Goal: Task Accomplishment & Management: Complete application form

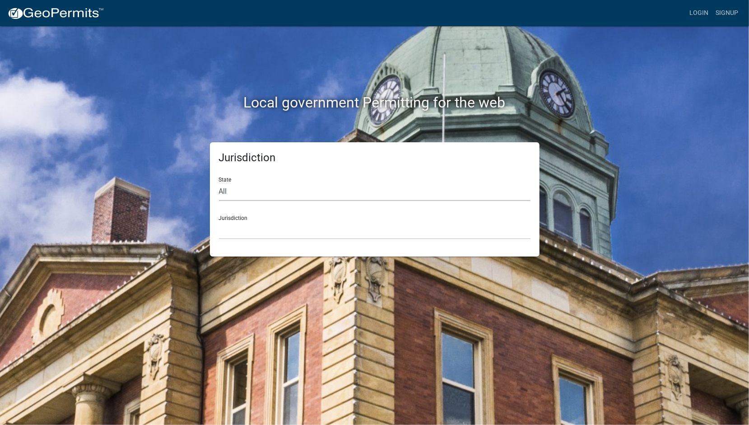
click at [229, 185] on select "All Colorado Georgia Indiana Iowa Kansas Minnesota Ohio South Carolina Wisconsin" at bounding box center [375, 191] width 312 height 19
select select "[US_STATE]"
click at [219, 182] on select "All Colorado Georgia Indiana Iowa Kansas Minnesota Ohio South Carolina Wisconsin" at bounding box center [375, 191] width 312 height 19
click at [235, 231] on select "City of Charlestown, Indiana City of Jeffersonville, Indiana City of Logansport…" at bounding box center [375, 230] width 312 height 19
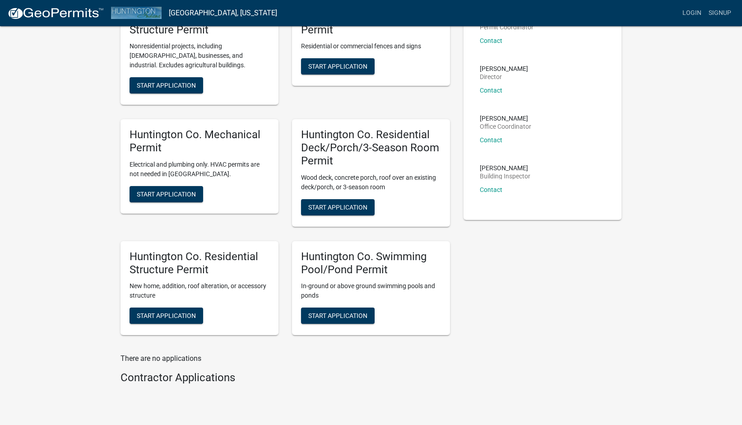
scroll to position [92, 0]
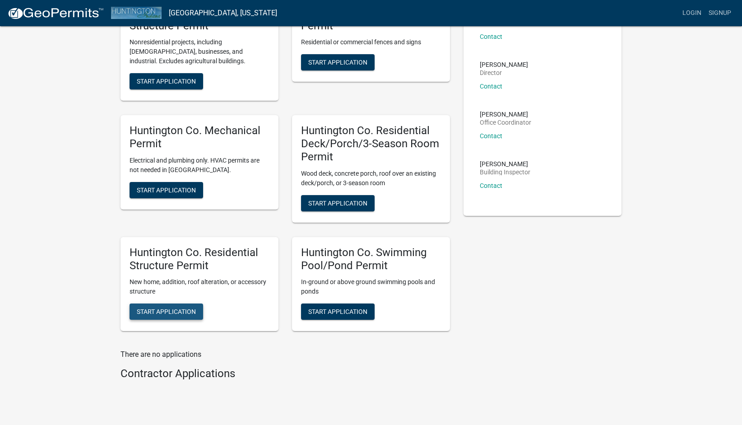
click at [159, 315] on span "Start Application" at bounding box center [166, 311] width 59 height 7
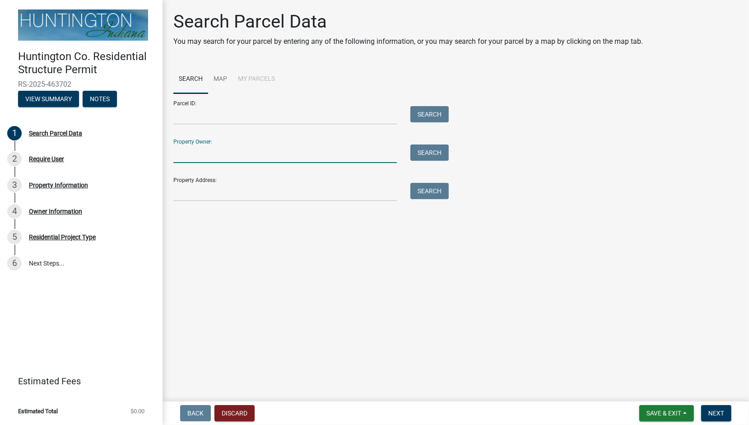
click at [213, 157] on input "Property Owner:" at bounding box center [285, 154] width 224 height 19
click at [425, 152] on button "Search" at bounding box center [430, 153] width 38 height 16
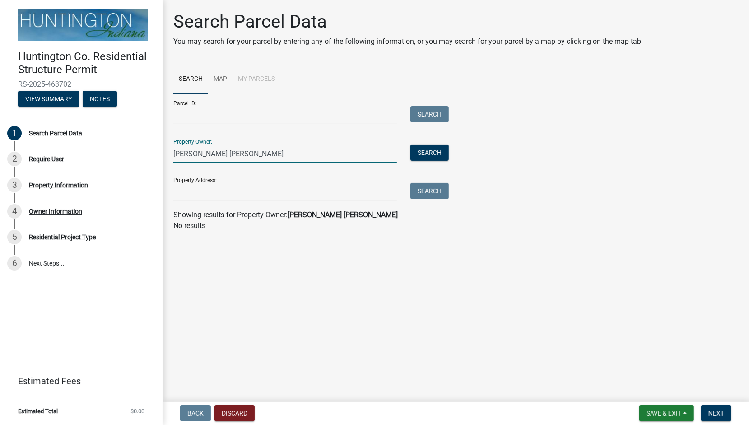
click at [227, 154] on input "RICHARD DEAN CAMPBELL" at bounding box center [285, 154] width 224 height 19
click at [227, 154] on input "RICHARD DEAN" at bounding box center [285, 154] width 224 height 19
click at [420, 151] on button "Search" at bounding box center [430, 153] width 38 height 16
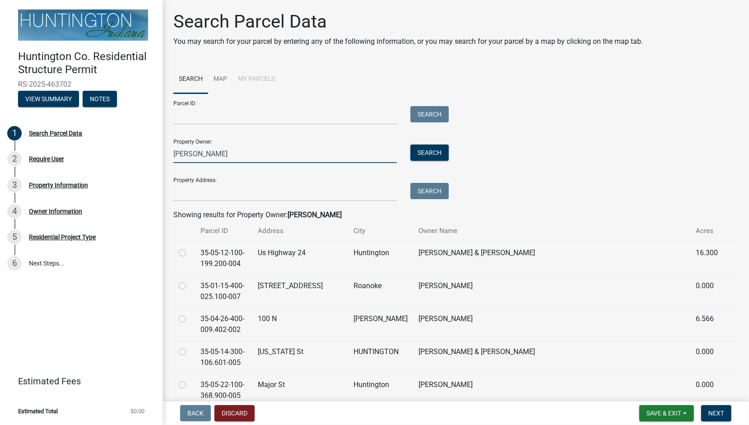
click at [215, 155] on input "RICHARD" at bounding box center [285, 154] width 224 height 19
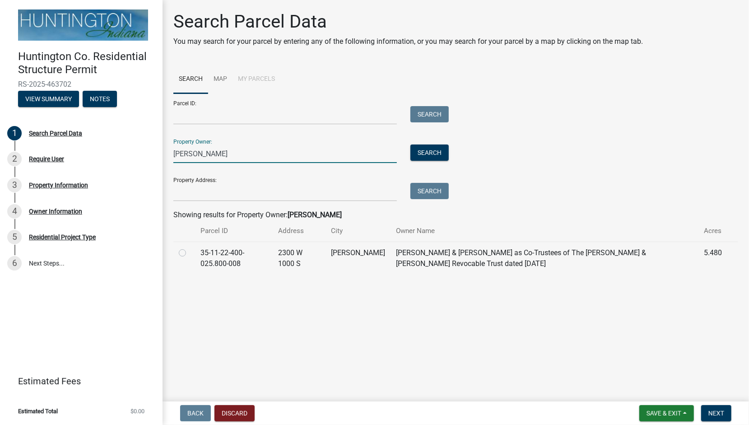
type input "RICHARD CAMPBELL"
click at [190, 247] on label at bounding box center [190, 247] width 0 height 0
click at [190, 253] on input "radio" at bounding box center [193, 250] width 6 height 6
radio input "true"
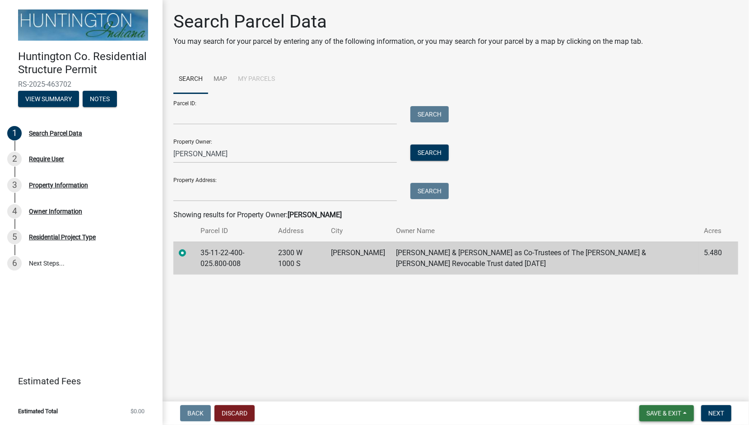
click at [652, 415] on span "Save & Exit" at bounding box center [664, 413] width 35 height 7
click at [341, 327] on main "Search Parcel Data You may search for your parcel by entering any of the follow…" at bounding box center [456, 199] width 587 height 398
click at [714, 413] on span "Next" at bounding box center [717, 413] width 16 height 7
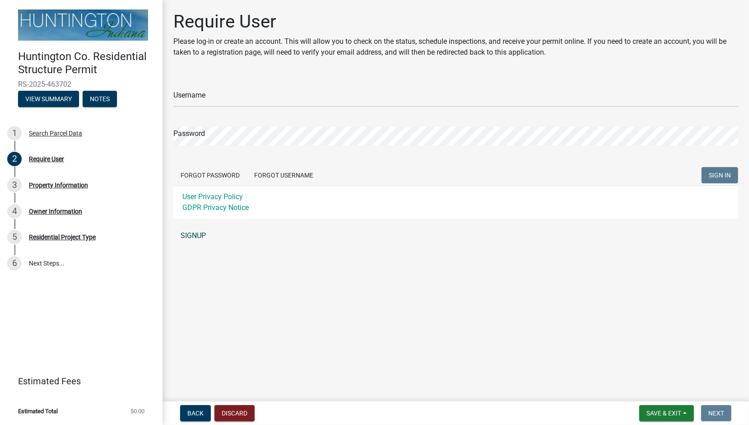
click at [194, 233] on link "SIGNUP" at bounding box center [455, 236] width 565 height 18
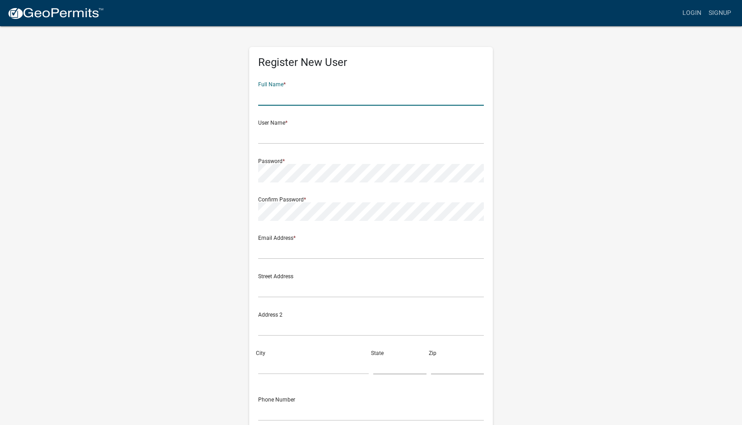
click at [287, 97] on input "text" at bounding box center [371, 96] width 226 height 19
type input "RICHARD DEAN CAMPBELL"
type input "rkc@citznet.com"
type input "Select One"
type input "IN"
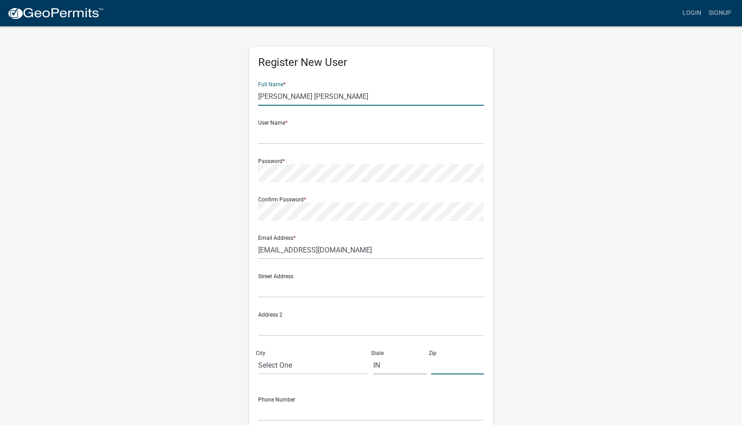
type input "46792"
type input "2604022501"
type input "KAREN SUE CAMPBELL"
type input "2300 W 1000 S"
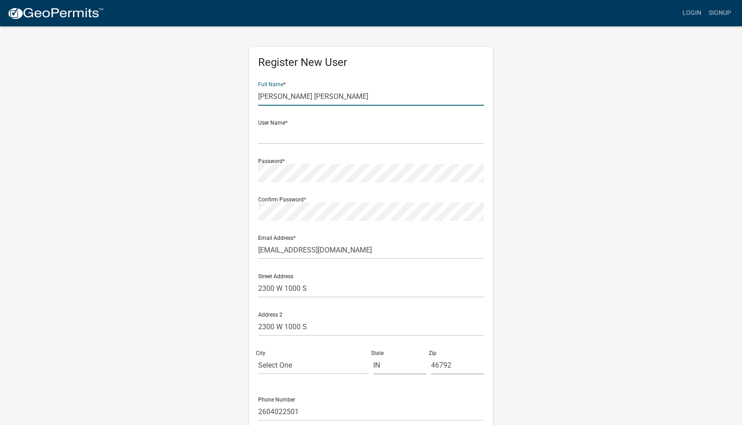
drag, startPoint x: 345, startPoint y: 97, endPoint x: 251, endPoint y: 96, distance: 93.9
click at [251, 96] on div "Register New User Full Name * KAREN SUE CAMPBELL User Name * Password * Confirm…" at bounding box center [371, 262] width 244 height 431
type input "RICHARD D CAMPBELL"
click at [415, 163] on div "Password *" at bounding box center [371, 166] width 226 height 31
click at [276, 134] on input "text" at bounding box center [371, 135] width 226 height 19
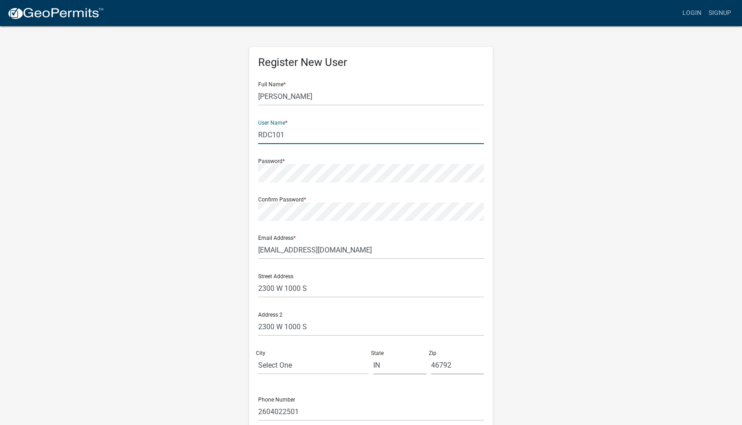
type input "RDC101"
click at [302, 368] on input "Select One" at bounding box center [313, 365] width 111 height 19
type input "S"
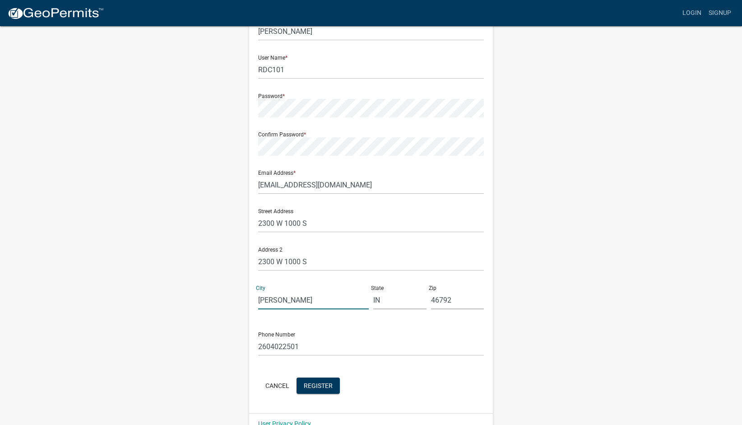
scroll to position [83, 0]
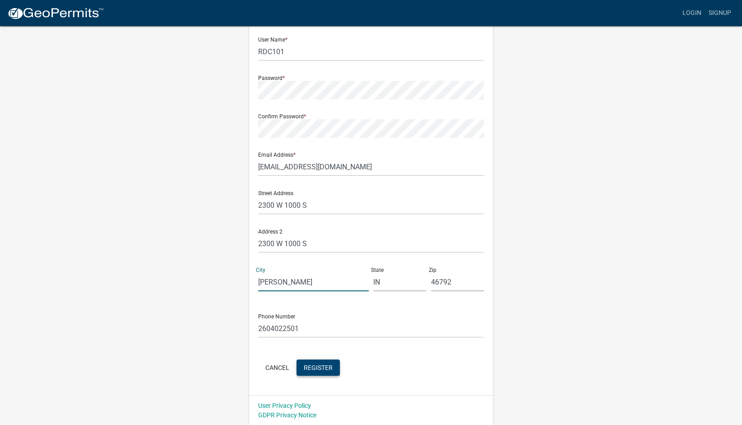
type input "Warren"
click at [318, 370] on span "Register" at bounding box center [318, 367] width 29 height 7
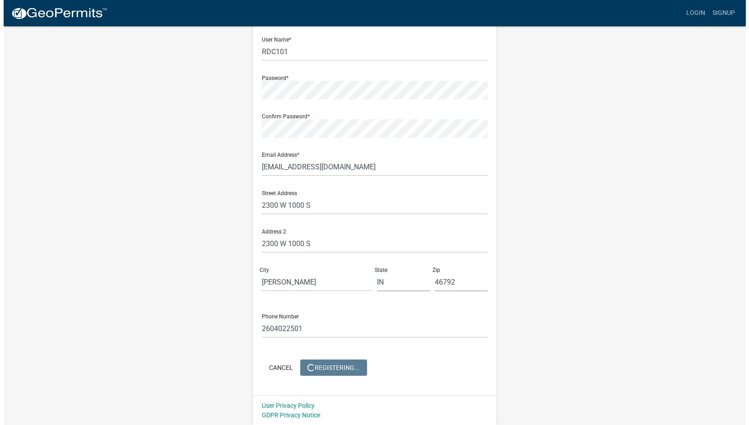
scroll to position [0, 0]
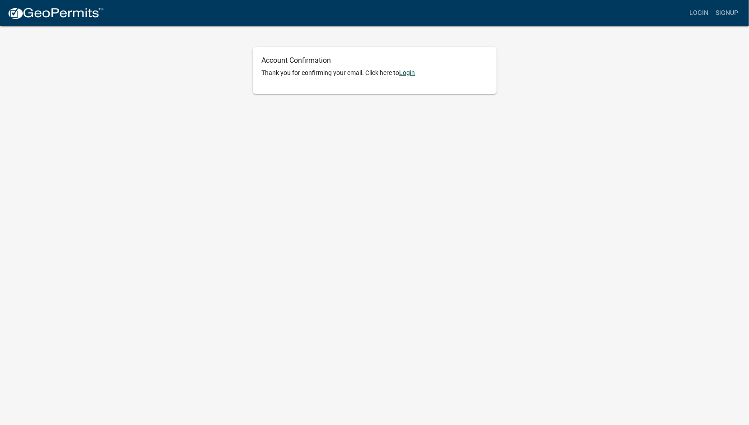
click at [413, 76] on link "Login" at bounding box center [408, 72] width 16 height 7
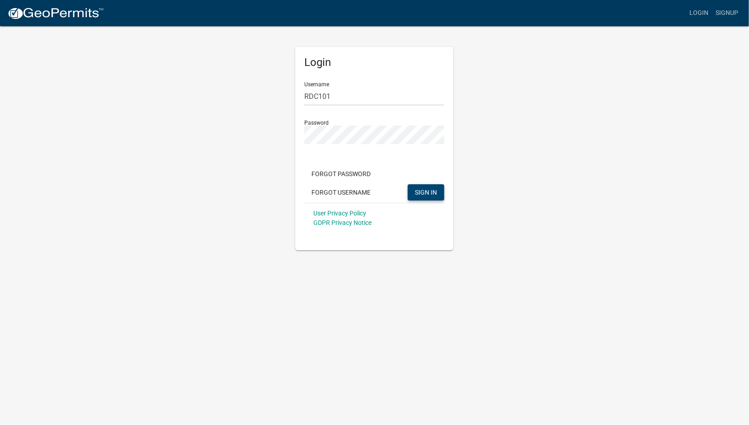
click at [426, 192] on span "SIGN IN" at bounding box center [426, 191] width 22 height 7
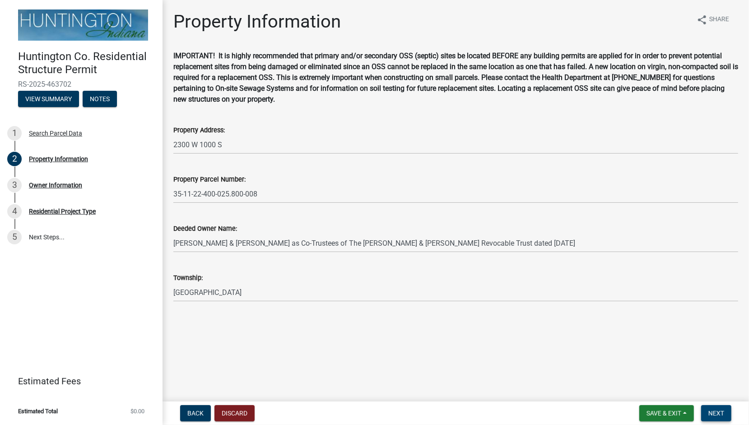
click at [716, 414] on span "Next" at bounding box center [717, 413] width 16 height 7
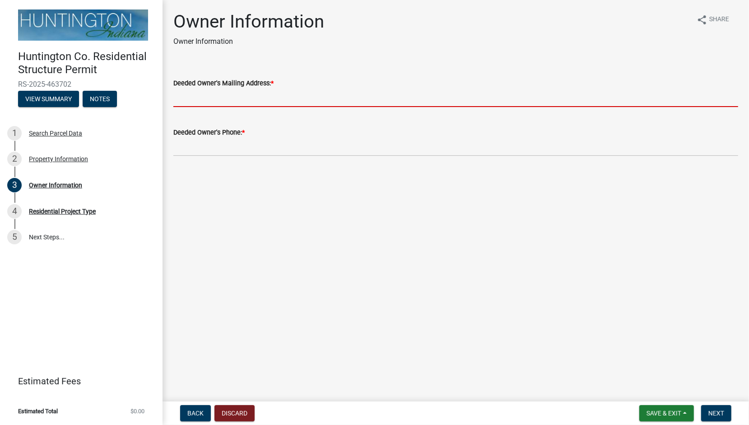
click at [213, 101] on input "Deeded Owner's Mailing Address: *" at bounding box center [455, 98] width 565 height 19
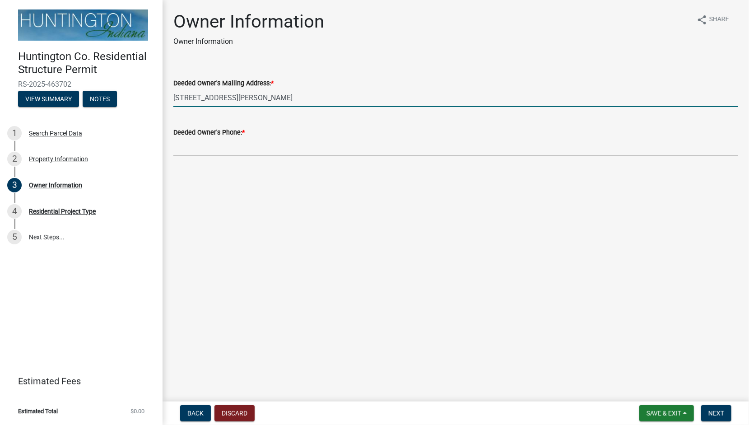
type input "2300 W 1000 S, Warren, IN 46792"
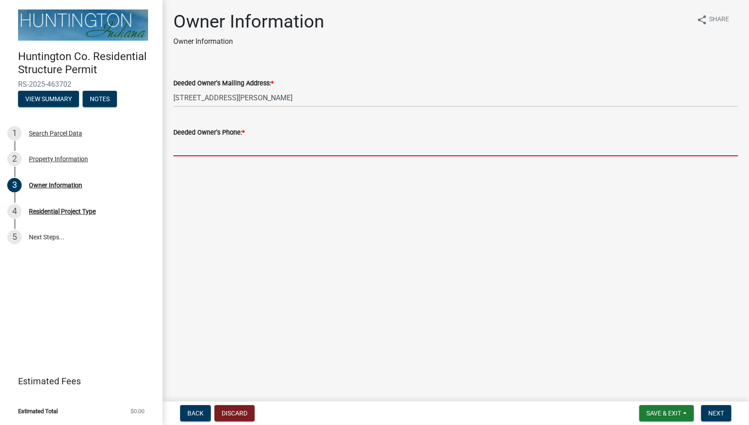
click at [202, 142] on input "Deeded Owner's Phone: *" at bounding box center [455, 147] width 565 height 19
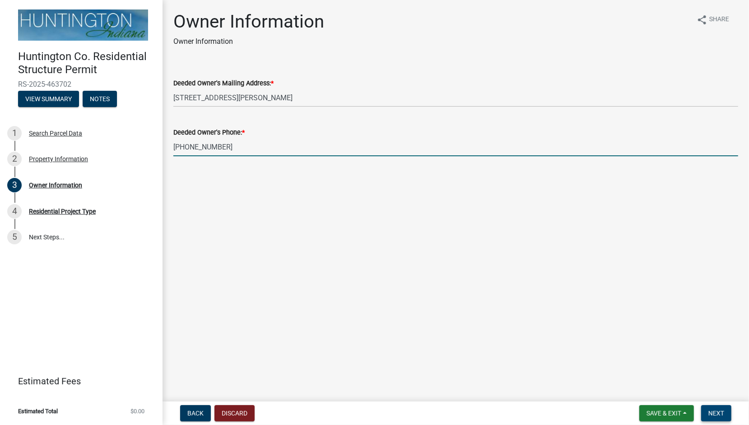
type input "260-402-2501"
click at [715, 419] on button "Next" at bounding box center [716, 413] width 30 height 16
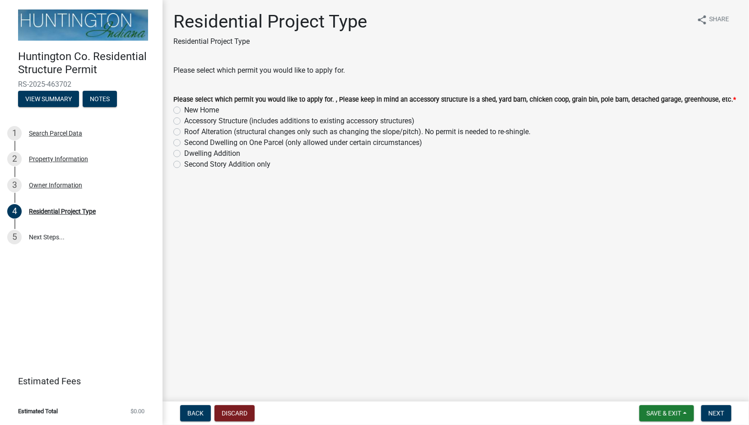
click at [184, 123] on label "Accessory Structure (includes additions to existing accessory structures)" at bounding box center [299, 121] width 230 height 11
click at [184, 121] on input "Accessory Structure (includes additions to existing accessory structures)" at bounding box center [187, 119] width 6 height 6
radio input "true"
click at [718, 414] on span "Next" at bounding box center [717, 413] width 16 height 7
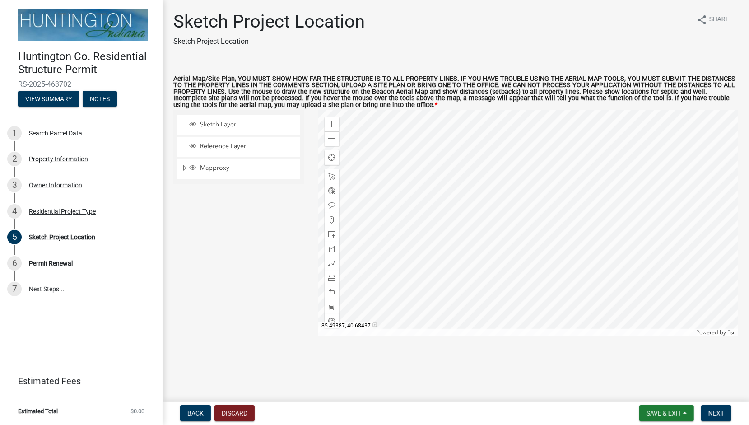
click at [485, 133] on div at bounding box center [528, 223] width 420 height 226
click at [515, 178] on div at bounding box center [528, 223] width 420 height 226
click at [513, 179] on div at bounding box center [528, 223] width 420 height 226
click at [716, 412] on span "Next" at bounding box center [717, 413] width 16 height 7
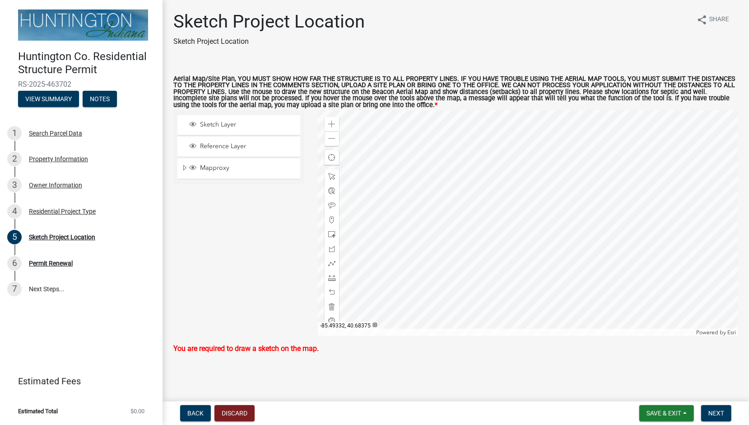
click at [517, 180] on div at bounding box center [528, 223] width 420 height 226
click at [192, 212] on div "Sketch Layer Reference Layer Mapproxy City/Town Limits Townships Parcels Roads …" at bounding box center [239, 223] width 145 height 226
click at [219, 125] on span "Sketch Layer" at bounding box center [247, 125] width 99 height 8
click at [507, 196] on div "Sketch Layer Reference Layer Mapproxy City/Town Limits Townships Parcels Roads …" at bounding box center [456, 223] width 578 height 226
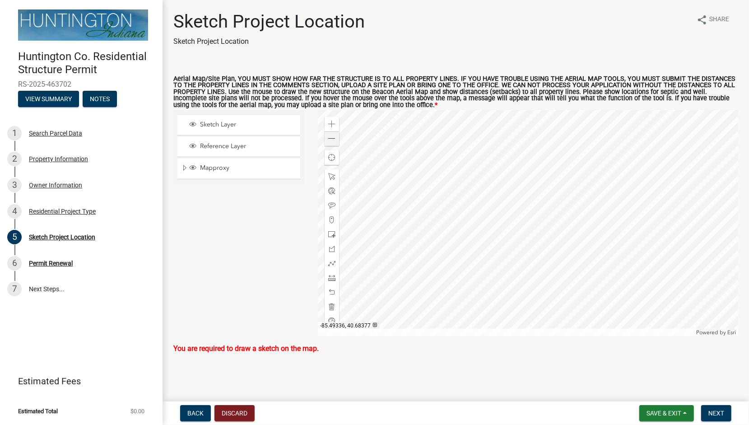
drag, startPoint x: 236, startPoint y: 122, endPoint x: 336, endPoint y: 140, distance: 102.4
click at [515, 178] on div at bounding box center [528, 223] width 420 height 226
click at [219, 121] on span "Sketch Layer" at bounding box center [247, 125] width 99 height 8
click at [515, 178] on div at bounding box center [528, 223] width 420 height 226
click at [245, 147] on span "Reference Layer" at bounding box center [247, 146] width 99 height 8
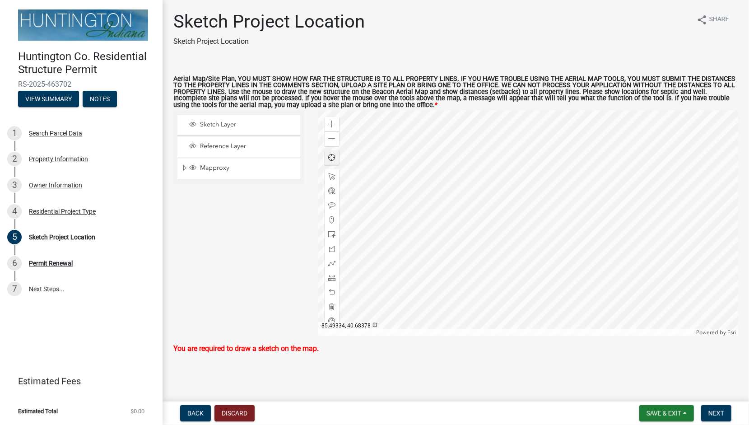
click at [516, 177] on div at bounding box center [528, 223] width 420 height 226
click at [331, 140] on span at bounding box center [331, 138] width 7 height 7
click at [330, 125] on span at bounding box center [331, 124] width 7 height 7
click at [507, 139] on div at bounding box center [528, 223] width 420 height 226
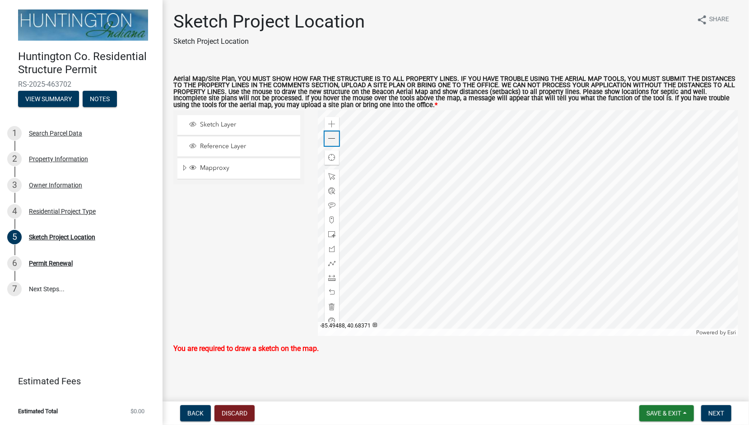
click at [329, 139] on span at bounding box center [331, 138] width 7 height 7
click at [329, 125] on span at bounding box center [331, 124] width 7 height 7
click at [327, 126] on div "Zoom in" at bounding box center [332, 124] width 14 height 14
click at [513, 335] on div at bounding box center [528, 223] width 420 height 226
click at [481, 163] on div at bounding box center [528, 223] width 420 height 226
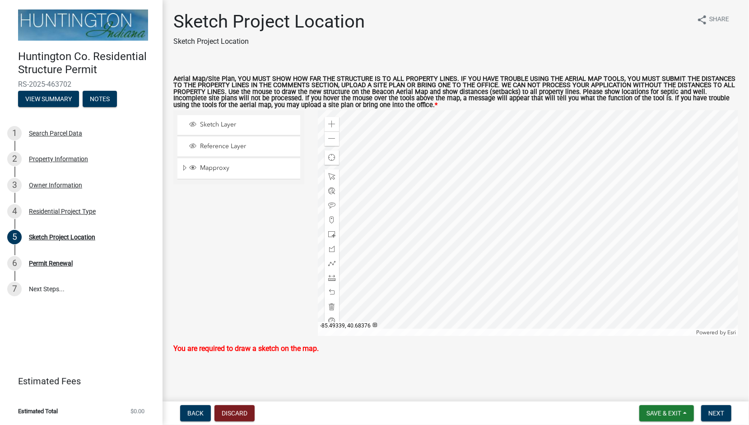
click at [470, 166] on div at bounding box center [528, 223] width 420 height 226
click at [249, 122] on span "Sketch Layer" at bounding box center [247, 125] width 99 height 8
click at [473, 158] on div at bounding box center [528, 223] width 420 height 226
click at [403, 220] on div "Zoom in Zoom out Find my location Powered by Esri" at bounding box center [528, 223] width 420 height 226
drag, startPoint x: 332, startPoint y: 232, endPoint x: 479, endPoint y: 154, distance: 165.9
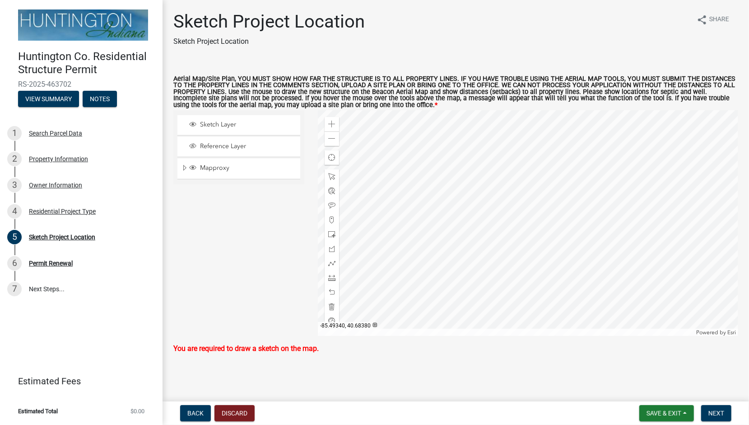
click at [479, 154] on div at bounding box center [528, 223] width 420 height 226
drag, startPoint x: 333, startPoint y: 235, endPoint x: 466, endPoint y: 141, distance: 162.3
click at [466, 141] on div at bounding box center [528, 223] width 420 height 226
click at [332, 232] on span at bounding box center [331, 234] width 7 height 7
click at [462, 142] on div "Zoom in Zoom out Find my location Powered by Esri" at bounding box center [528, 223] width 420 height 226
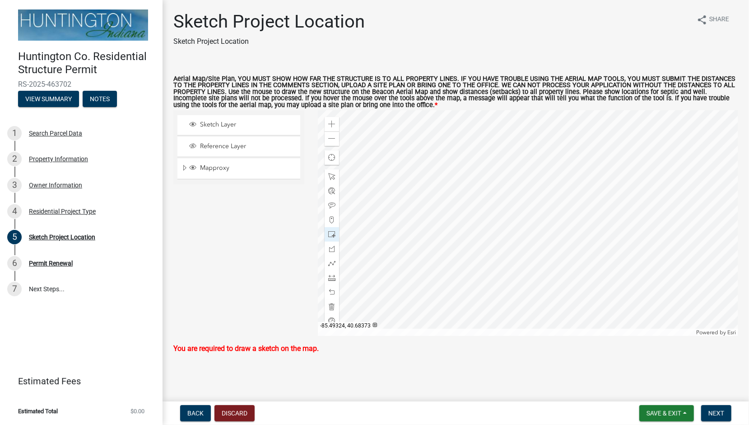
drag, startPoint x: 332, startPoint y: 232, endPoint x: 500, endPoint y: 159, distance: 183.3
click at [500, 159] on div at bounding box center [528, 223] width 420 height 226
click at [452, 290] on div at bounding box center [528, 223] width 420 height 226
click at [478, 349] on div "Sketch Project Location Sketch Project Location share Share Aerial Map/Site Pla…" at bounding box center [456, 181] width 578 height 341
click at [470, 275] on div at bounding box center [528, 223] width 420 height 226
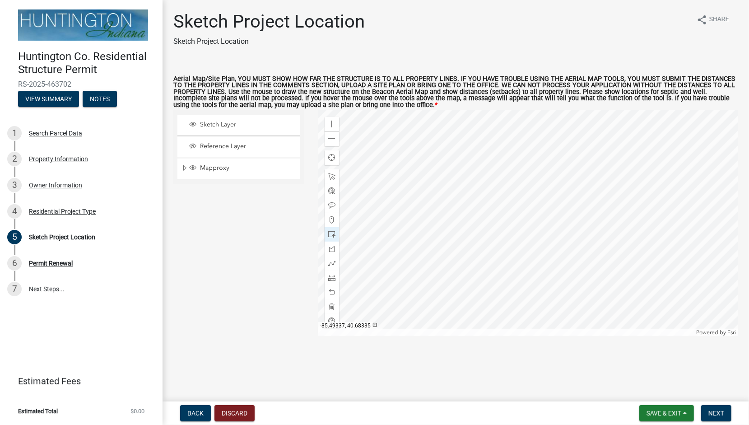
click at [471, 272] on div at bounding box center [528, 223] width 420 height 226
click at [334, 303] on span at bounding box center [331, 306] width 7 height 7
click at [473, 145] on div "Zoom in Zoom out Find my location Powered by Esri" at bounding box center [528, 223] width 420 height 226
drag, startPoint x: 335, startPoint y: 230, endPoint x: 378, endPoint y: 228, distance: 43.9
click at [462, 140] on div at bounding box center [528, 223] width 420 height 226
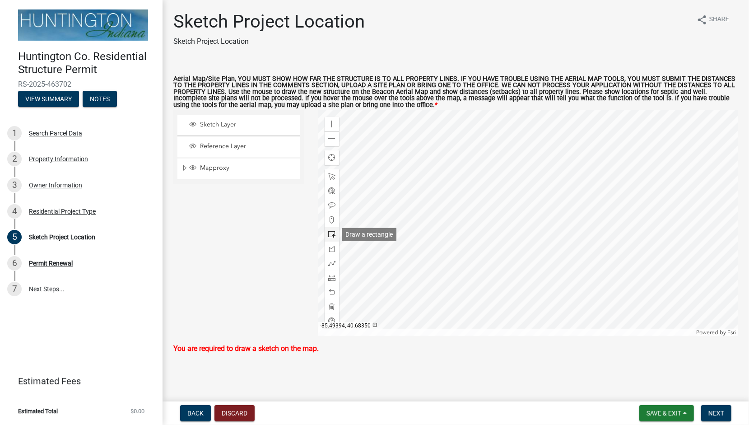
click at [330, 237] on span at bounding box center [331, 234] width 7 height 7
click at [462, 139] on div "Zoom in Zoom out Find my location Powered by Esri" at bounding box center [528, 223] width 420 height 226
drag, startPoint x: 330, startPoint y: 237, endPoint x: 371, endPoint y: 229, distance: 41.9
click at [462, 140] on div at bounding box center [528, 223] width 420 height 226
click at [483, 141] on div at bounding box center [528, 223] width 420 height 226
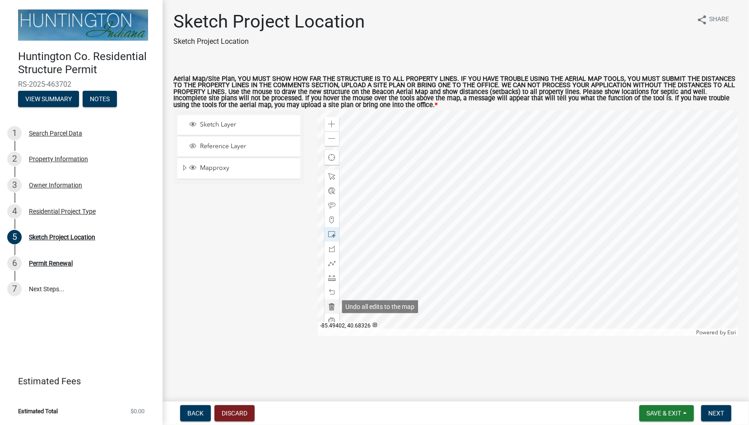
click at [332, 305] on span at bounding box center [331, 306] width 7 height 7
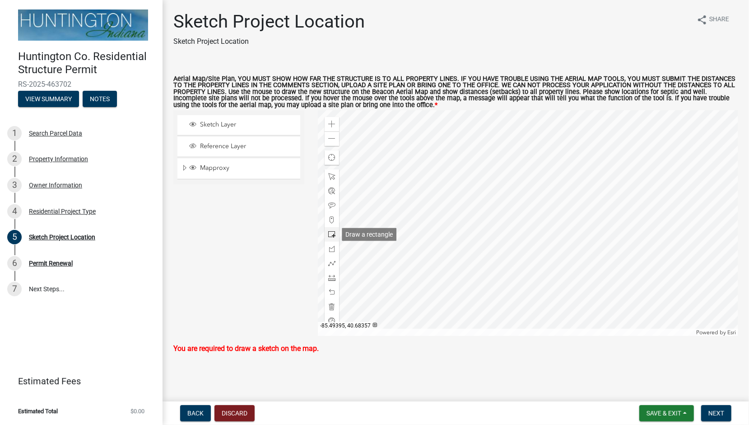
click at [334, 228] on div at bounding box center [332, 234] width 14 height 14
click at [462, 140] on div "Zoom in Zoom out Find my location Powered by Esri" at bounding box center [528, 223] width 420 height 226
drag, startPoint x: 335, startPoint y: 228, endPoint x: 500, endPoint y: 161, distance: 178.9
click at [500, 161] on div at bounding box center [528, 223] width 420 height 226
click at [718, 411] on span "Next" at bounding box center [717, 413] width 16 height 7
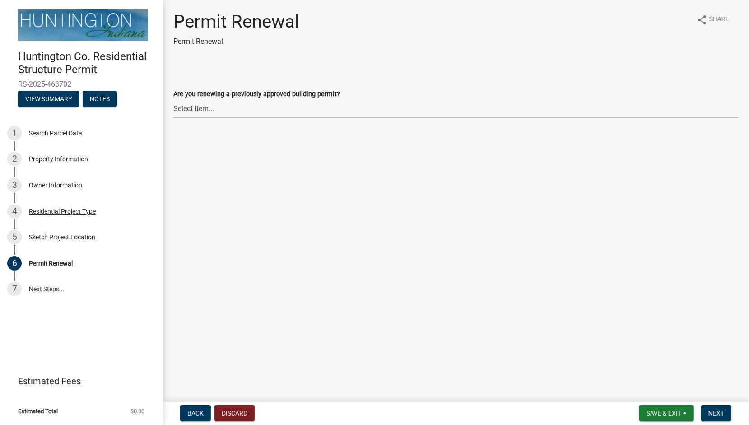
click at [197, 106] on select "Select Item... Yes No" at bounding box center [455, 108] width 565 height 19
click at [173, 99] on select "Select Item... Yes No" at bounding box center [455, 108] width 565 height 19
select select "7022fa2c-6c9f-4a5e-8d19-47b221a2a07d"
click at [717, 413] on span "Next" at bounding box center [717, 413] width 16 height 7
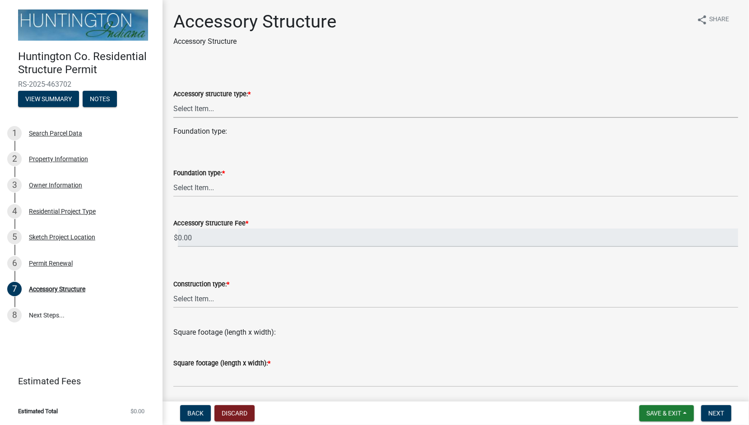
click at [236, 106] on select "Select Item... Detached Garage Pole Barn/Agricultural Barn Shed/Yard Barn Carpo…" at bounding box center [455, 108] width 565 height 19
click at [173, 99] on select "Select Item... Detached Garage Pole Barn/Agricultural Barn Shed/Yard Barn Carpo…" at bounding box center [455, 108] width 565 height 19
select select "e3d2b59d-588c-40e5-bb92-bc0663bbda40"
click at [196, 188] on select "Select Item... Footings (minimum 36" frost depth) Post-holes (42" depth with 6"…" at bounding box center [455, 187] width 565 height 19
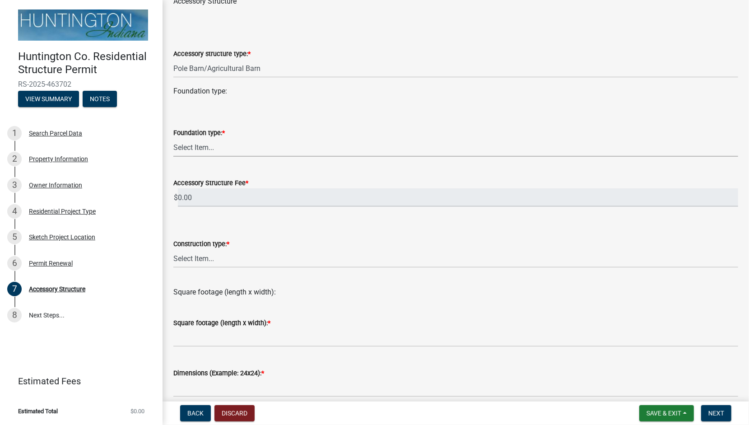
scroll to position [49, 0]
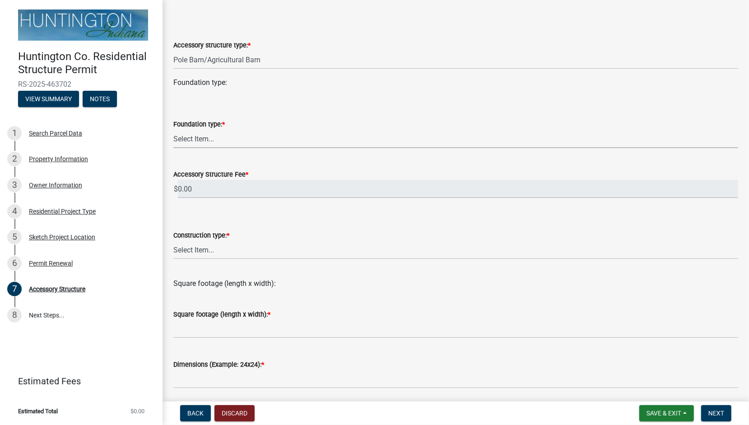
click at [191, 144] on select "Select Item... Footings (minimum 36" frost depth) Post-holes (42" depth with 6"…" at bounding box center [455, 139] width 565 height 19
click at [173, 130] on select "Select Item... Footings (minimum 36" frost depth) Post-holes (42" depth with 6"…" at bounding box center [455, 139] width 565 height 19
select select "28fb91a8-ea3f-4f99-8887-245e0e2d04b0"
click at [195, 245] on select "Select Item... Wood frame Steel Masonry Pole" at bounding box center [455, 250] width 565 height 19
click at [173, 241] on select "Select Item... Wood frame Steel Masonry Pole" at bounding box center [455, 250] width 565 height 19
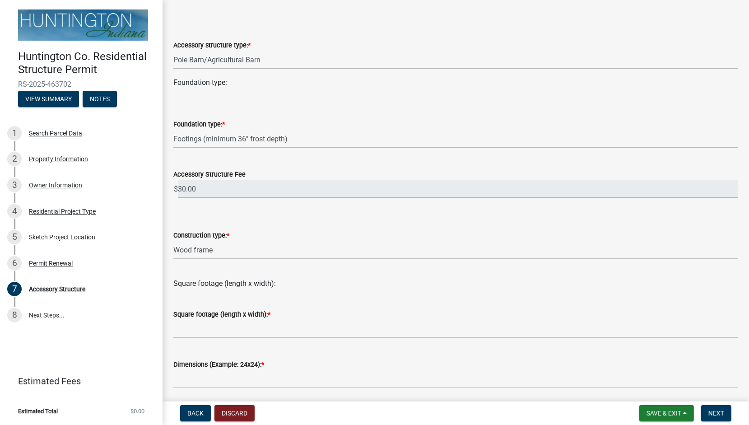
select select "b13dc926-991e-4e5f-bffc-d00822840ec1"
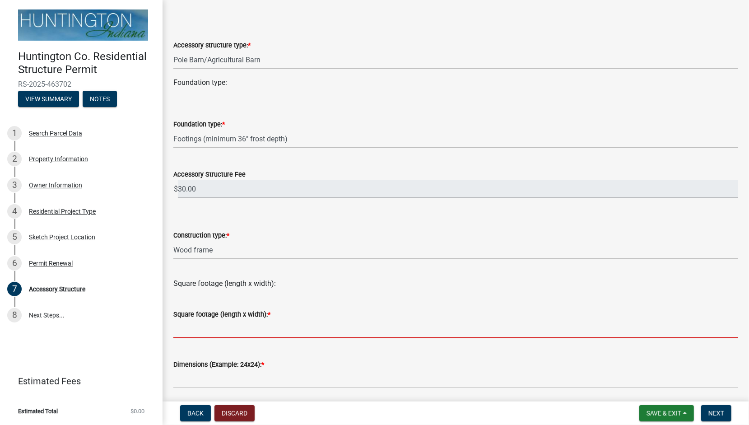
click at [184, 327] on input "text" at bounding box center [455, 329] width 565 height 19
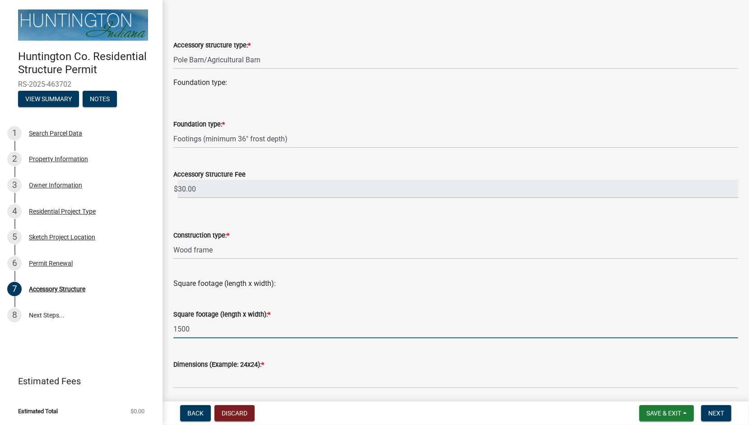
type input "1500"
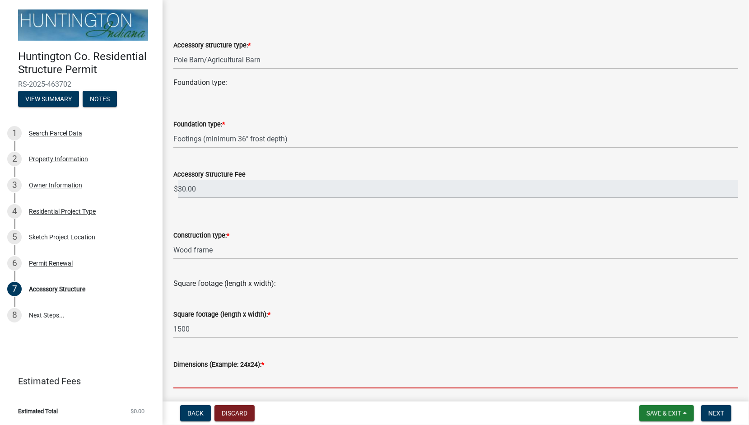
click at [184, 385] on input "Dimensions (Example: 24x24): *" at bounding box center [455, 379] width 565 height 19
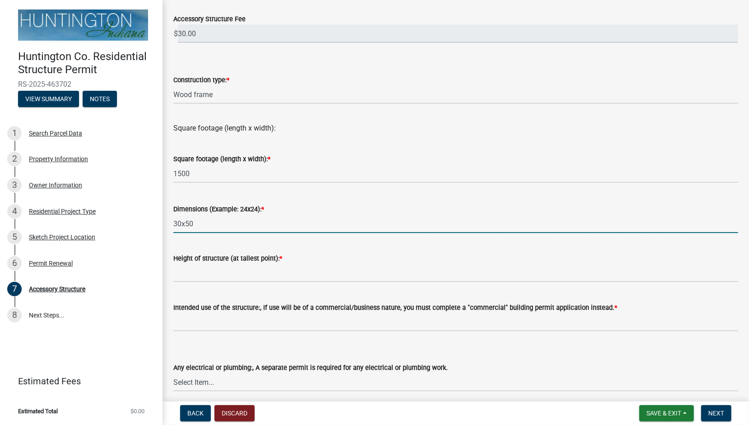
scroll to position [207, 0]
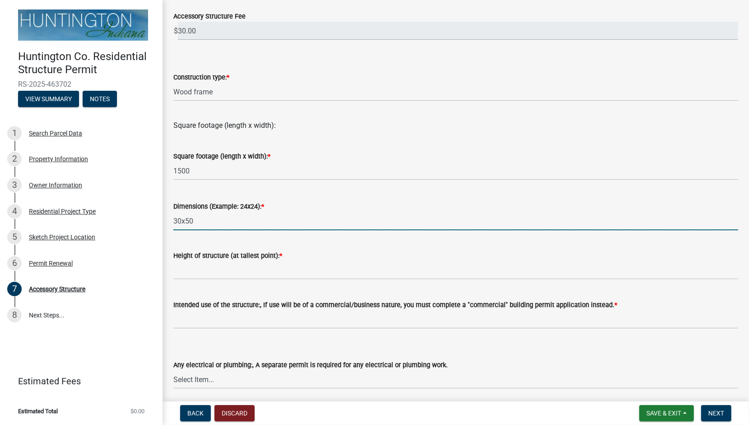
type input "30x50"
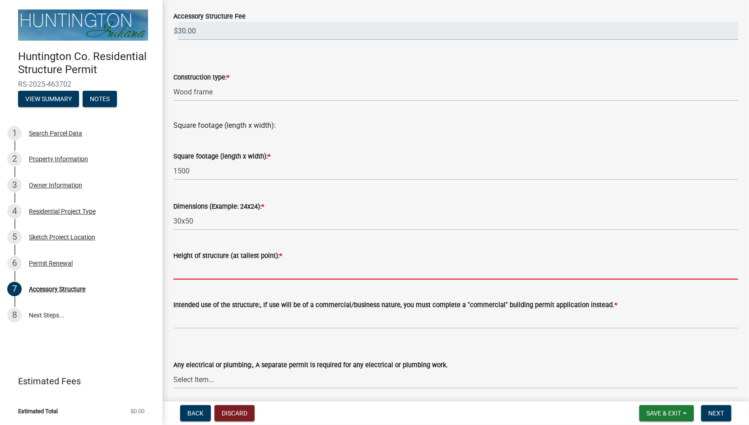
click at [183, 272] on input "Height of structure (at tallest point): *" at bounding box center [455, 270] width 565 height 19
type input "15ft"
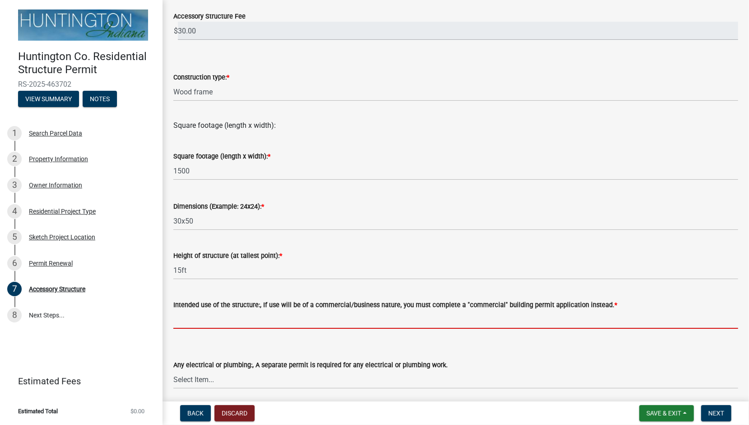
click at [190, 318] on input "Intended use of the structure:, If use will be of a commercial/business nature,…" at bounding box center [455, 319] width 565 height 19
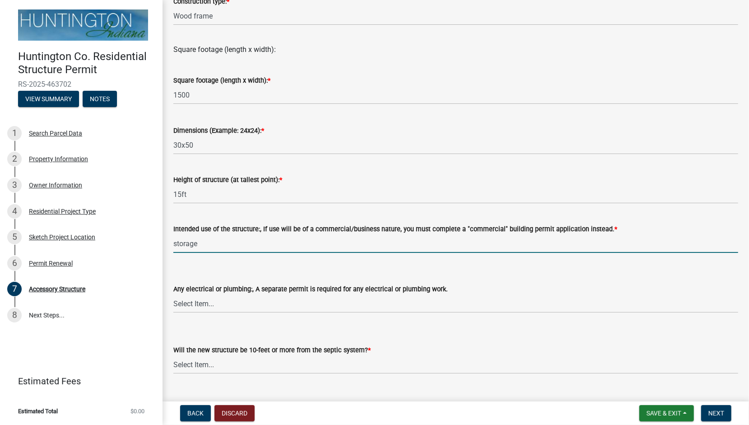
scroll to position [302, 0]
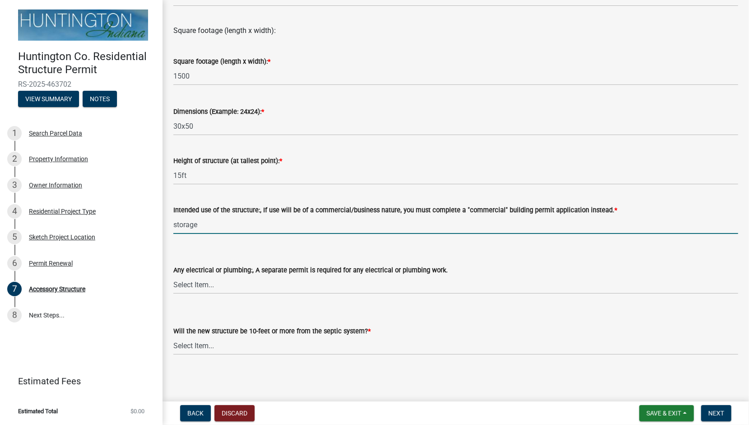
type input "storage"
click at [189, 281] on select "Select Item... electrical plumbing both neither" at bounding box center [455, 284] width 565 height 19
click at [173, 275] on select "Select Item... electrical plumbing both neither" at bounding box center [455, 284] width 565 height 19
select select "c17fc483-a0b5-456f-9424-68ebdf5cb3a4"
click at [194, 342] on select "Select Item... Yes No (Health Dept. approval needed) NA" at bounding box center [455, 345] width 565 height 19
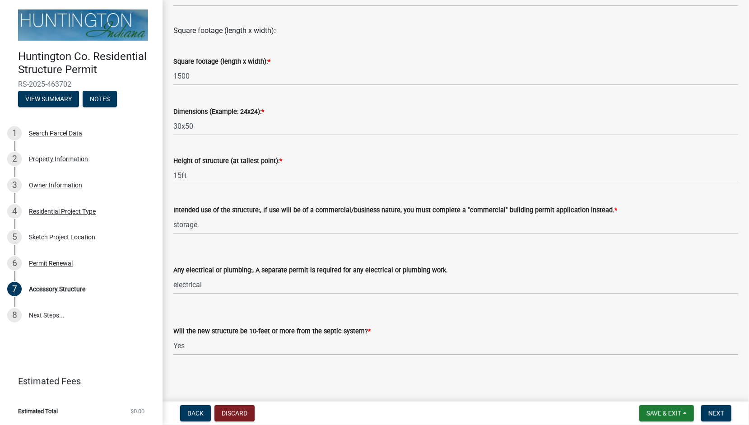
click at [173, 336] on select "Select Item... Yes No (Health Dept. approval needed) NA" at bounding box center [455, 345] width 565 height 19
select select "e290cb59-fde3-4413-9642-22cae6324ace"
click at [715, 411] on span "Next" at bounding box center [717, 413] width 16 height 7
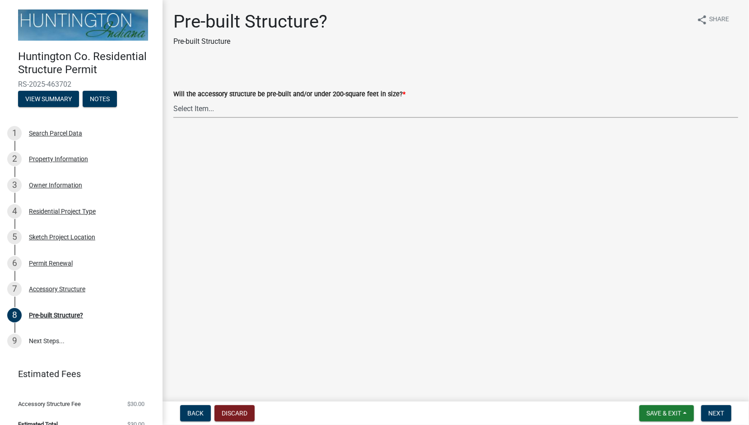
click at [189, 107] on select "Select Item... Yes No" at bounding box center [455, 108] width 565 height 19
click at [173, 99] on select "Select Item... Yes No" at bounding box center [455, 108] width 565 height 19
select select "d029f378-bdde-4f05-beaa-ba284da949e8"
click at [711, 414] on span "Next" at bounding box center [717, 413] width 16 height 7
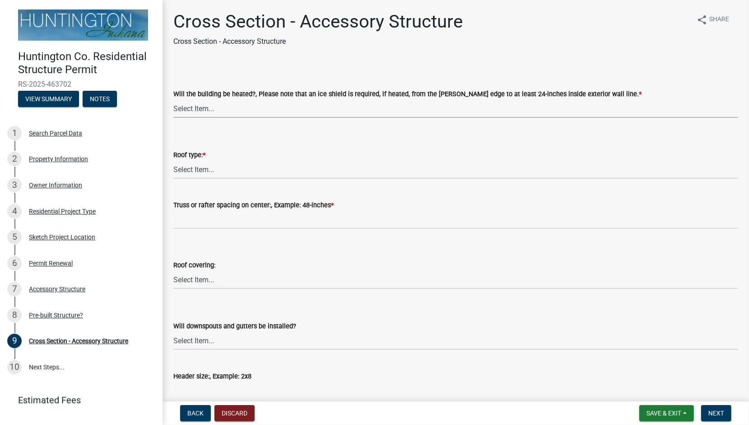
click at [212, 107] on select "Select Item... Yes No" at bounding box center [455, 108] width 565 height 19
click at [173, 99] on select "Select Item... Yes No" at bounding box center [455, 108] width 565 height 19
select select "24d4f506-41fa-4939-ac19-17382de83287"
click at [221, 170] on select "Select Item... Trusses Rafters" at bounding box center [455, 169] width 565 height 19
click at [173, 160] on select "Select Item... Trusses Rafters" at bounding box center [455, 169] width 565 height 19
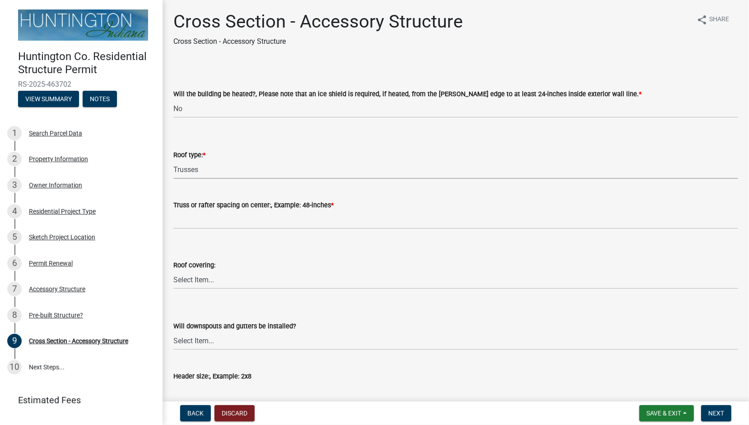
select select "58ed3e0b-1ace-471f-b889-2677fdd8f470"
click at [196, 220] on input "Truss or rafter spacing on center:, Example: 48-inches *" at bounding box center [455, 219] width 565 height 19
type input "48 in"
click at [199, 280] on select "Select Item... Shingles Metal Other" at bounding box center [455, 280] width 565 height 19
click at [173, 271] on select "Select Item... Shingles Metal Other" at bounding box center [455, 280] width 565 height 19
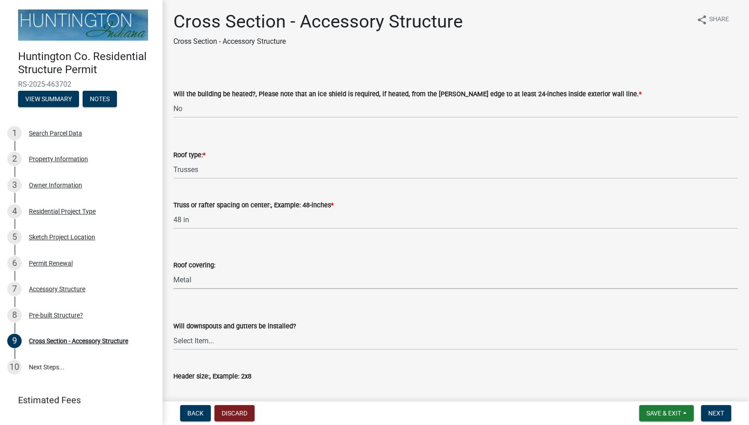
select select "22f604be-c36a-40f3-9f57-4bbc5c076a1d"
click at [194, 340] on select "Select Item... Yes No" at bounding box center [455, 340] width 565 height 19
click at [173, 331] on select "Select Item... Yes No" at bounding box center [455, 340] width 565 height 19
select select "05bcc9c2-cc61-4e54-bfdb-7d80d739f61b"
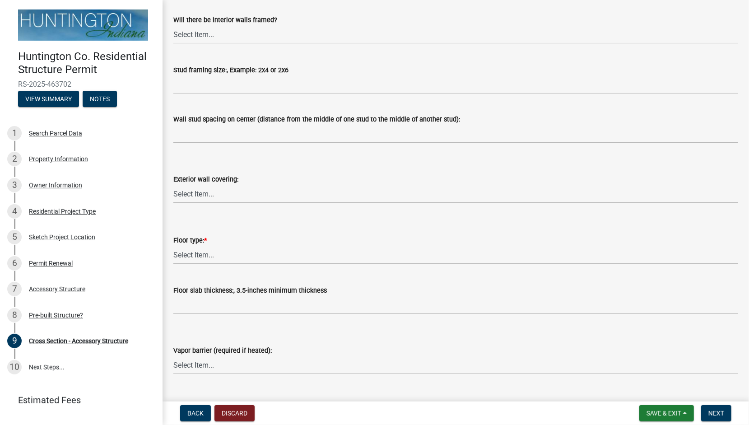
scroll to position [947, 0]
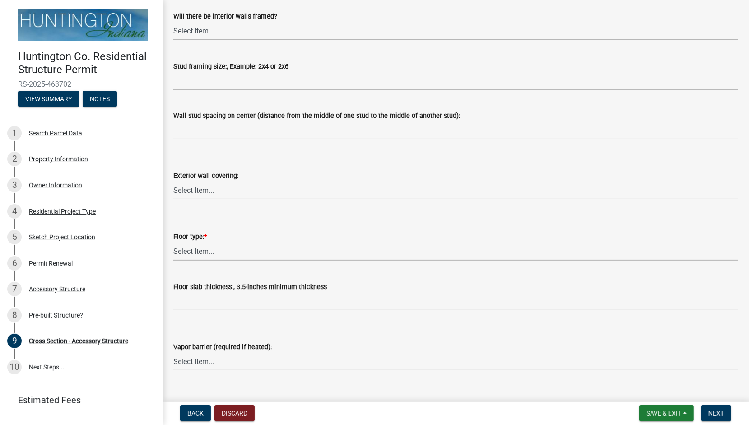
click at [197, 243] on select "Select Item... Slab Gravel Both Slab and Gravel" at bounding box center [455, 251] width 565 height 19
click at [173, 242] on select "Select Item... Slab Gravel Both Slab and Gravel" at bounding box center [455, 251] width 565 height 19
click at [188, 255] on select "Select Item... Slab Gravel Both Slab and Gravel" at bounding box center [455, 251] width 565 height 19
click at [173, 242] on select "Select Item... Slab Gravel Both Slab and Gravel" at bounding box center [455, 251] width 565 height 19
select select "174524f7-a4fe-45d6-a770-f02cb493cb11"
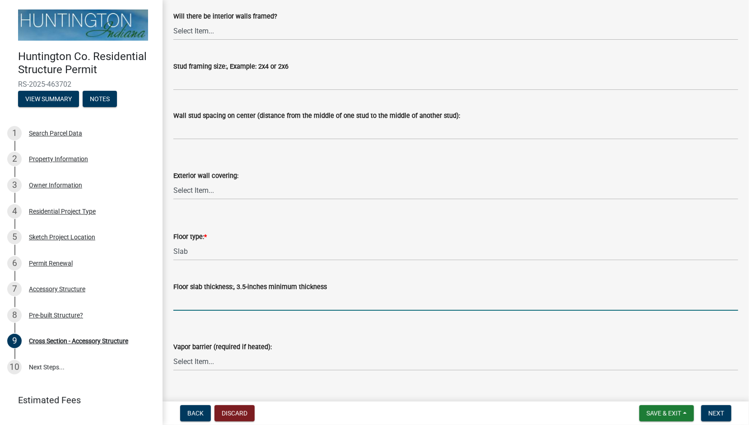
click at [199, 307] on input "Floor slab thickness:, 3.5-inches minimum thickness" at bounding box center [455, 301] width 565 height 19
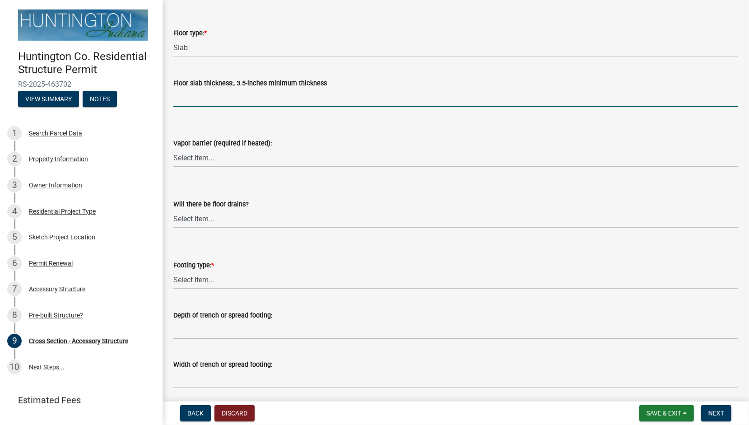
scroll to position [1184, 0]
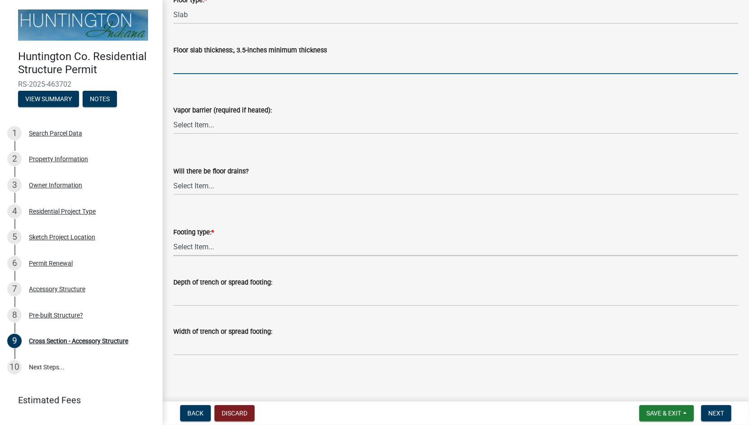
click at [189, 247] on select "Select Item... Post Holes (Minimum depth is 42-inches with a 6-inch base prior …" at bounding box center [455, 247] width 565 height 19
click at [173, 238] on select "Select Item... Post Holes (Minimum depth is 42-inches with a 6-inch base prior …" at bounding box center [455, 247] width 565 height 19
select select "529bc684-12df-48b2-97cd-3e7eb43b3d6a"
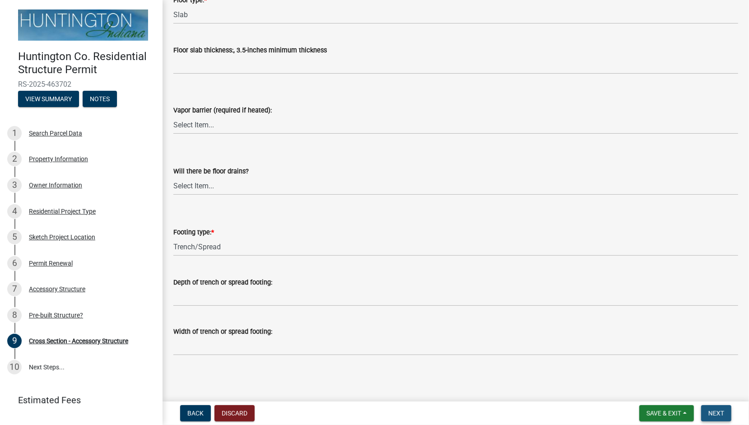
click at [714, 408] on button "Next" at bounding box center [716, 413] width 30 height 16
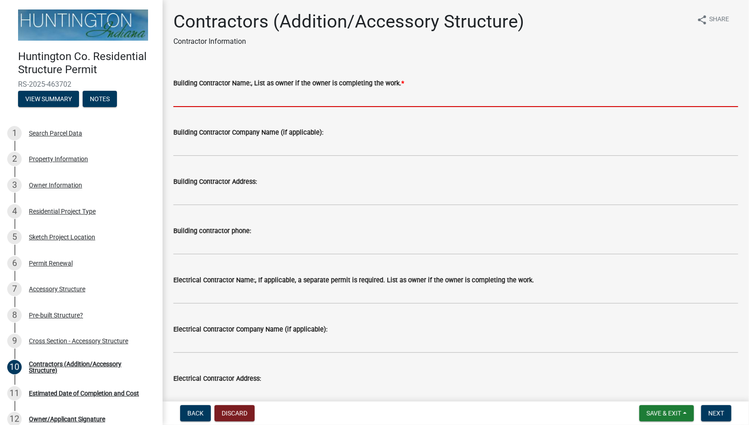
click at [184, 99] on input "Building Contractor Name:, List as owner if the owner is completing the work. *" at bounding box center [455, 98] width 565 height 19
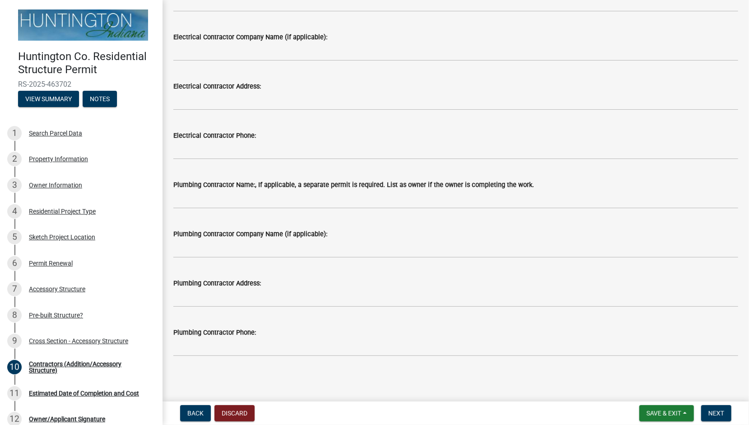
scroll to position [293, 0]
type input "Creekside Construction LLC"
click at [718, 417] on button "Next" at bounding box center [716, 413] width 30 height 16
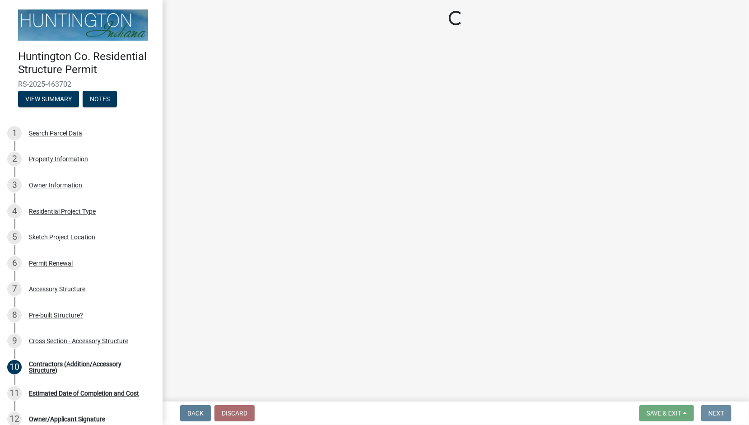
scroll to position [0, 0]
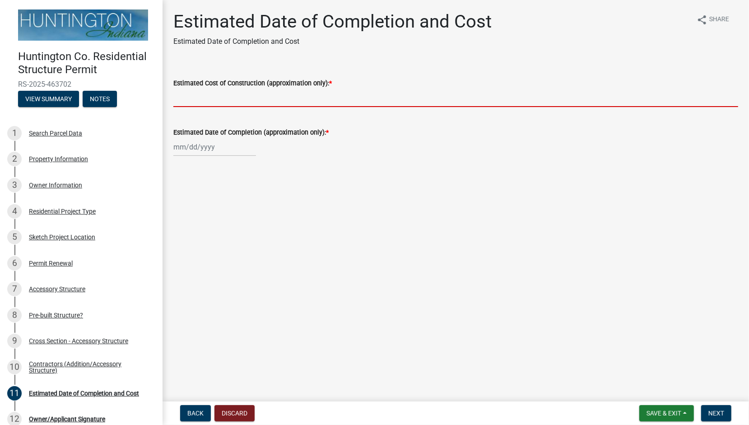
click at [208, 96] on input "Estimated Cost of Construction (approximation only): *" at bounding box center [455, 98] width 565 height 19
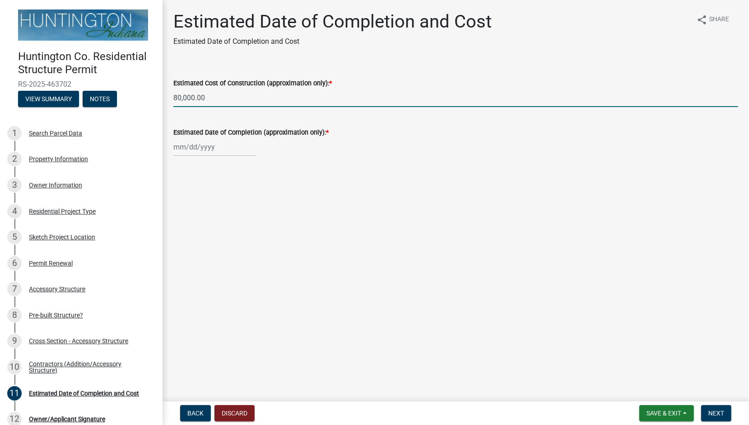
click at [173, 96] on input "80,000.00" at bounding box center [455, 98] width 565 height 19
type input "$80,000.00"
click at [188, 148] on div at bounding box center [214, 147] width 83 height 19
select select "8"
select select "2025"
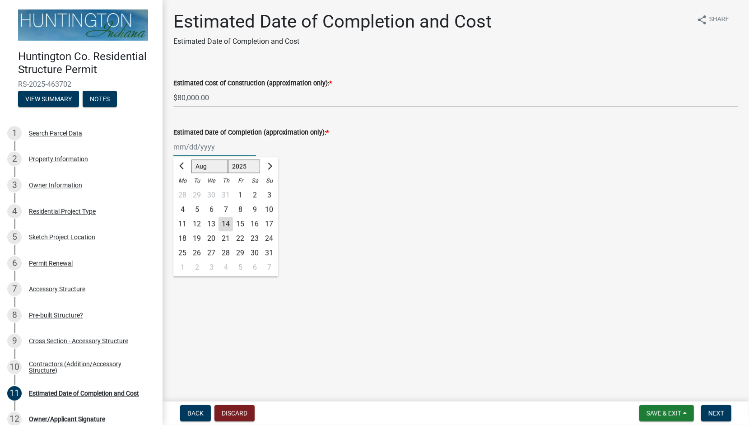
click at [174, 144] on input "Estimated Date of Completion (approximation only): *" at bounding box center [214, 147] width 83 height 19
click at [208, 166] on select "Jan Feb Mar Apr May Jun Jul Aug Sep Oct Nov Dec" at bounding box center [209, 167] width 37 height 14
select select "12"
click at [191, 160] on select "Jan Feb Mar Apr May Jun Jul Aug Sep Oct Nov Dec" at bounding box center [209, 167] width 37 height 14
click at [212, 251] on div "31" at bounding box center [211, 253] width 14 height 14
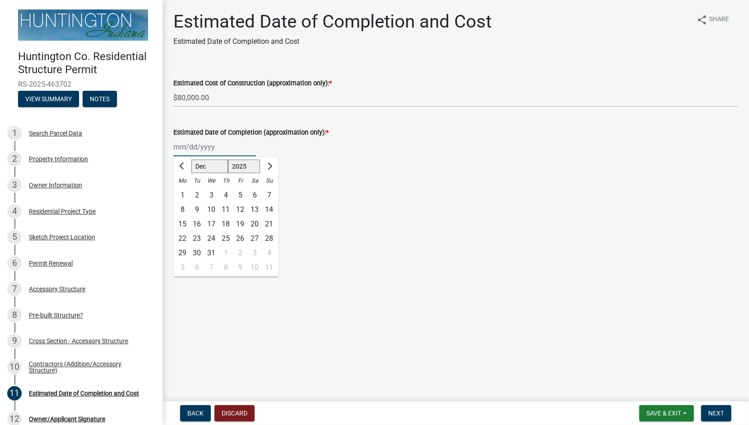
type input "12/31/2025"
click at [711, 412] on span "Next" at bounding box center [717, 413] width 16 height 7
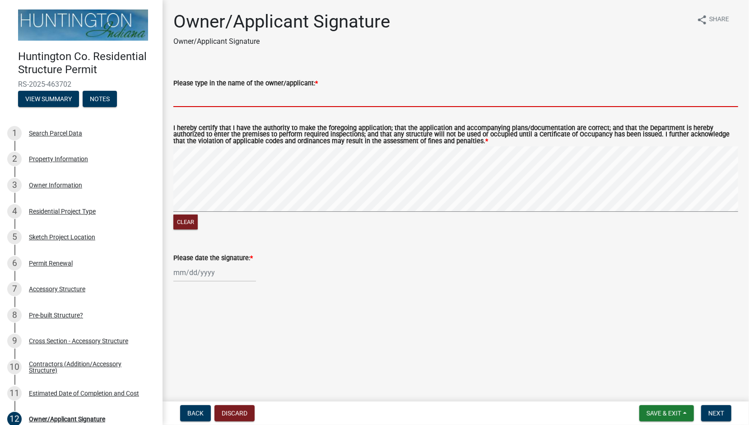
click at [201, 98] on input "Please type in the name of the owner/applicant: *" at bounding box center [455, 98] width 565 height 19
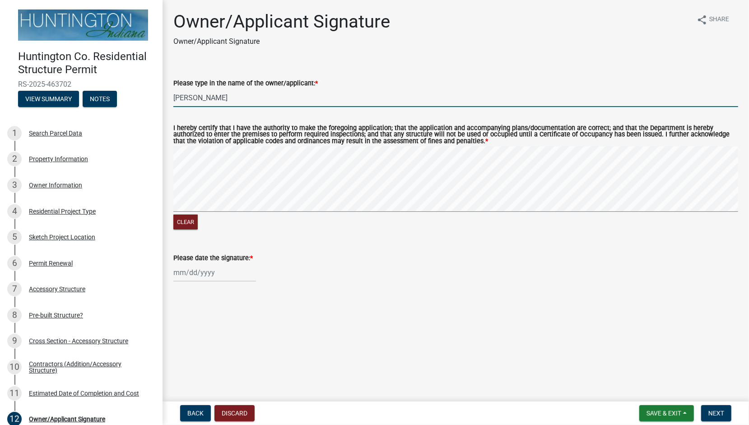
type input "Richard D Campbell"
select select "8"
select select "2025"
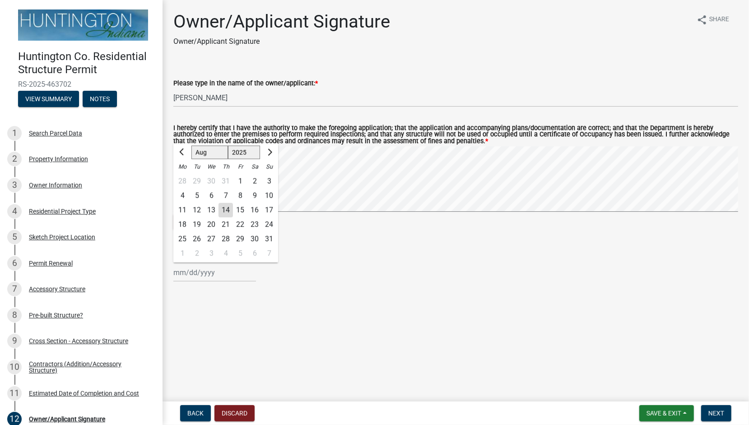
click at [188, 268] on div "Jan Feb Mar Apr May Jun Jul Aug Sep Oct Nov Dec 1525 1526 1527 1528 1529 1530 1…" at bounding box center [214, 272] width 83 height 19
click at [229, 210] on div "14" at bounding box center [226, 210] width 14 height 14
type input "08/14/2025"
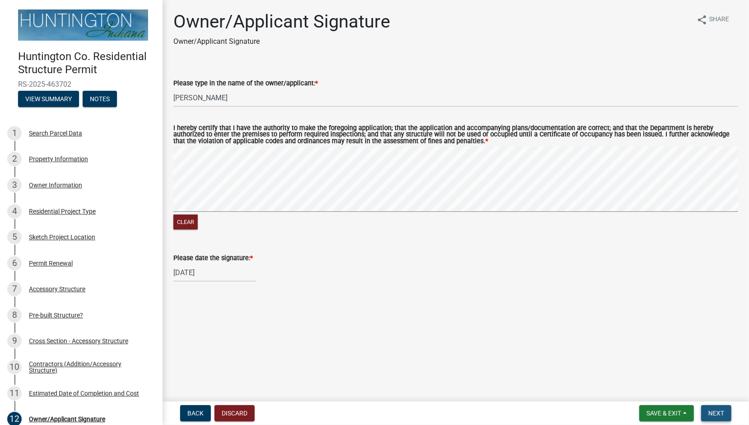
click at [711, 411] on span "Next" at bounding box center [717, 413] width 16 height 7
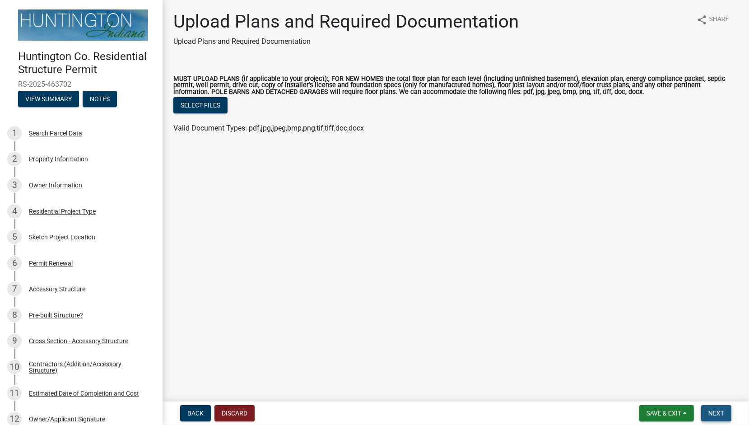
click at [711, 411] on span "Next" at bounding box center [717, 413] width 16 height 7
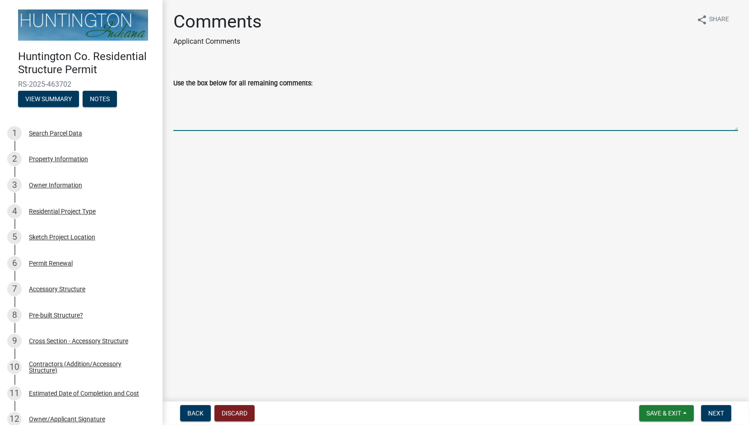
click at [182, 121] on textarea "Use the box below for all remaining comments:" at bounding box center [455, 110] width 565 height 42
click at [218, 94] on textarea "Copy of plans was made in office on 8/13/25" at bounding box center [455, 110] width 565 height 42
click at [257, 93] on textarea "Copy of plan was made in office on 8/13/25" at bounding box center [455, 110] width 565 height 42
type textarea "Copy of plan was made in the office on 8/13/25"
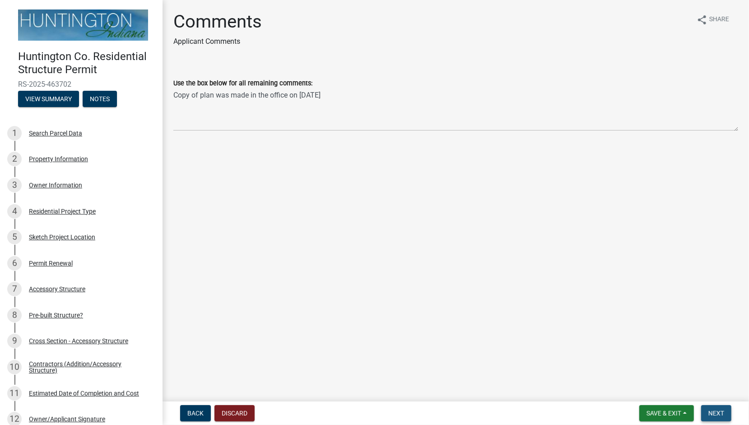
click at [716, 408] on button "Next" at bounding box center [716, 413] width 30 height 16
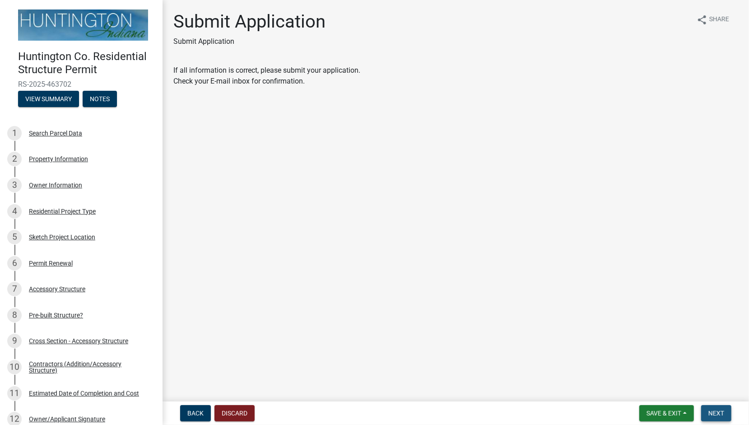
click at [721, 407] on button "Next" at bounding box center [716, 413] width 30 height 16
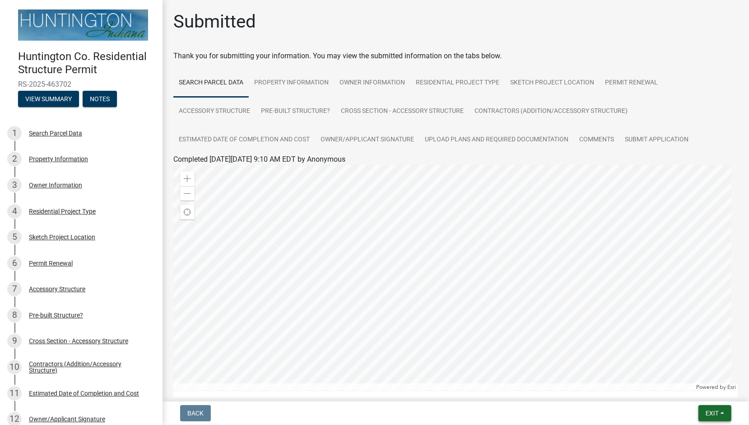
click at [721, 407] on button "Exit" at bounding box center [715, 413] width 33 height 16
click at [683, 394] on button "Save & Exit" at bounding box center [696, 390] width 72 height 22
